Goal: Information Seeking & Learning: Learn about a topic

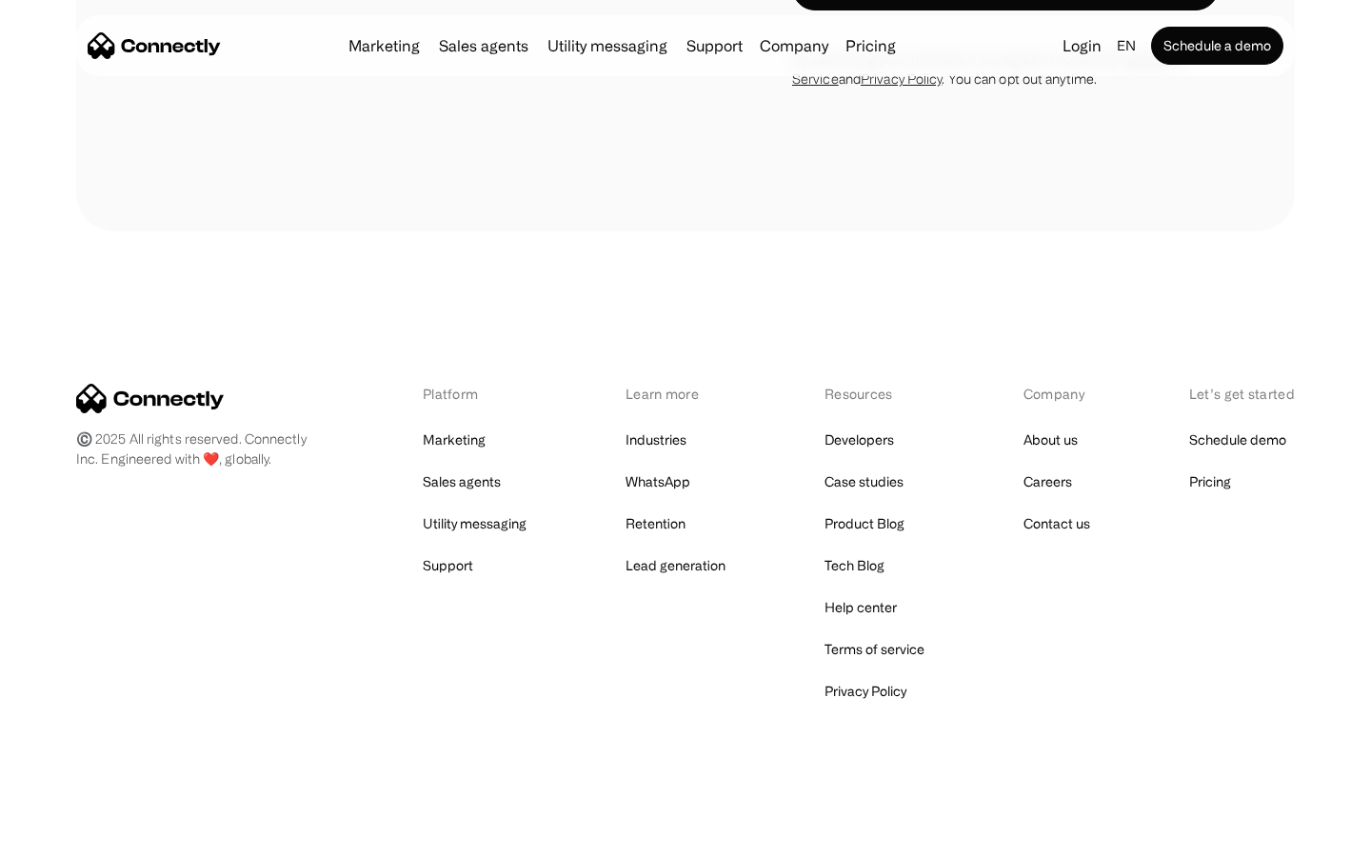
scroll to position [3675, 0]
